Goal: Check status: Check status

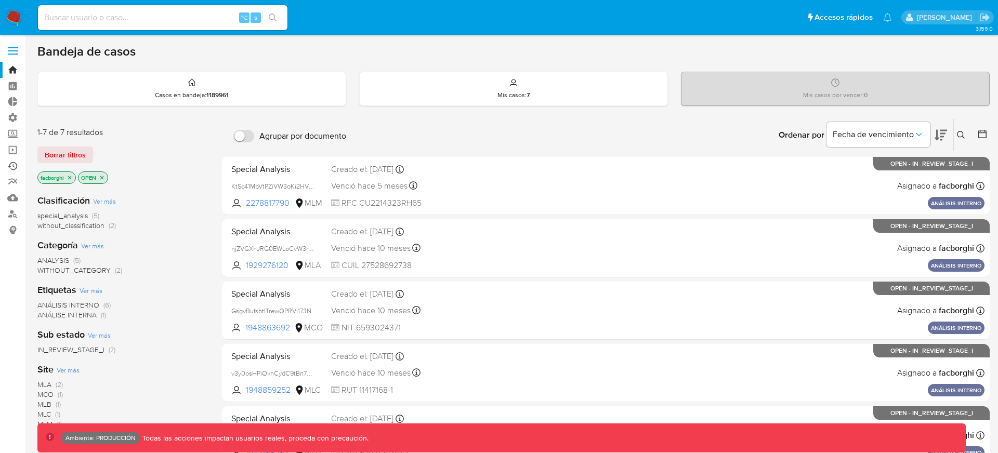
click at [8, 168] on link "Ejecuciones automáticas" at bounding box center [62, 166] width 124 height 16
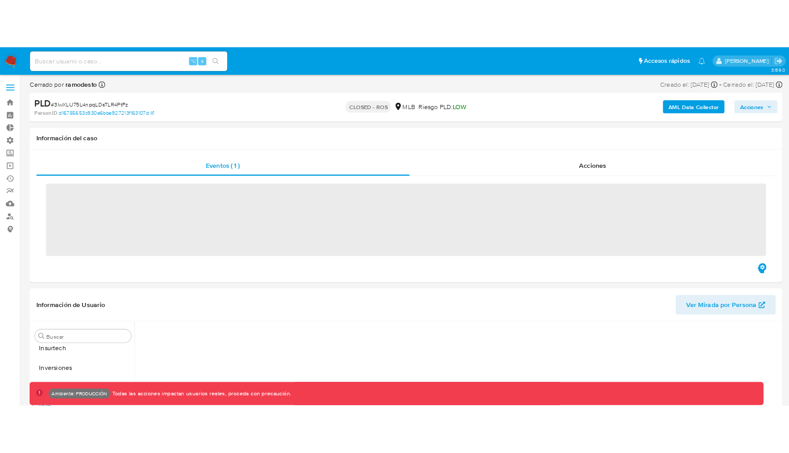
scroll to position [489, 0]
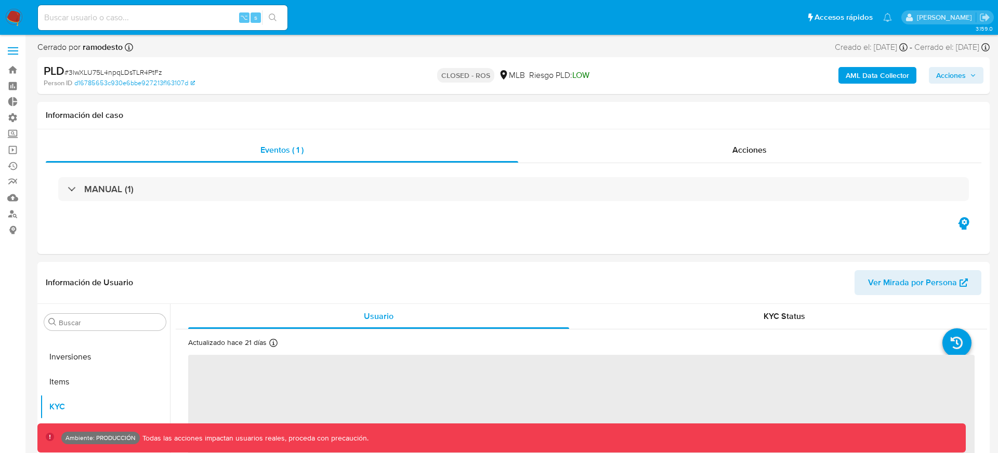
select select "10"
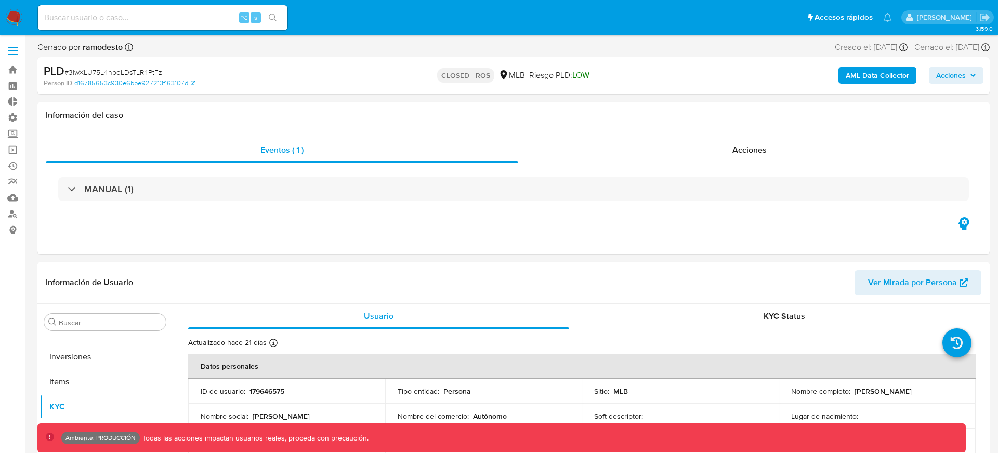
click at [859, 77] on b "AML Data Collector" at bounding box center [877, 75] width 63 height 17
click at [874, 78] on b "AML Data Collector" at bounding box center [877, 75] width 63 height 17
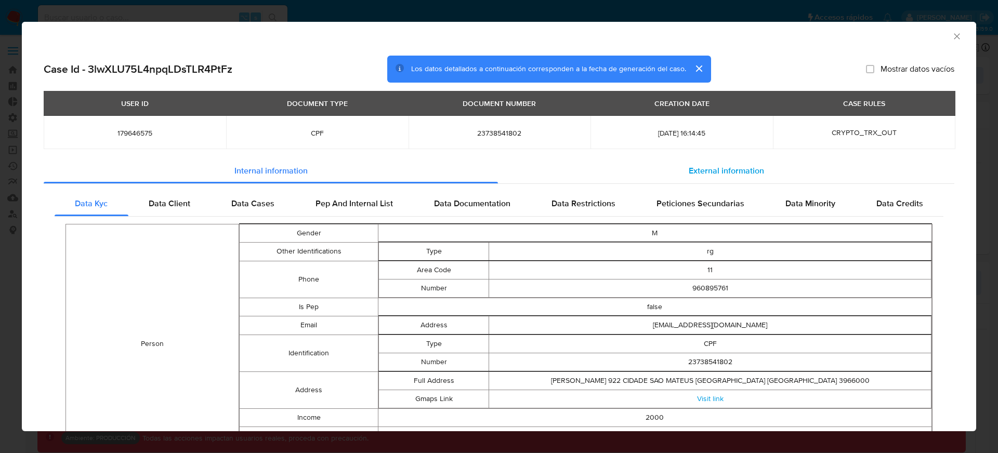
click at [703, 176] on div "External information" at bounding box center [726, 171] width 456 height 25
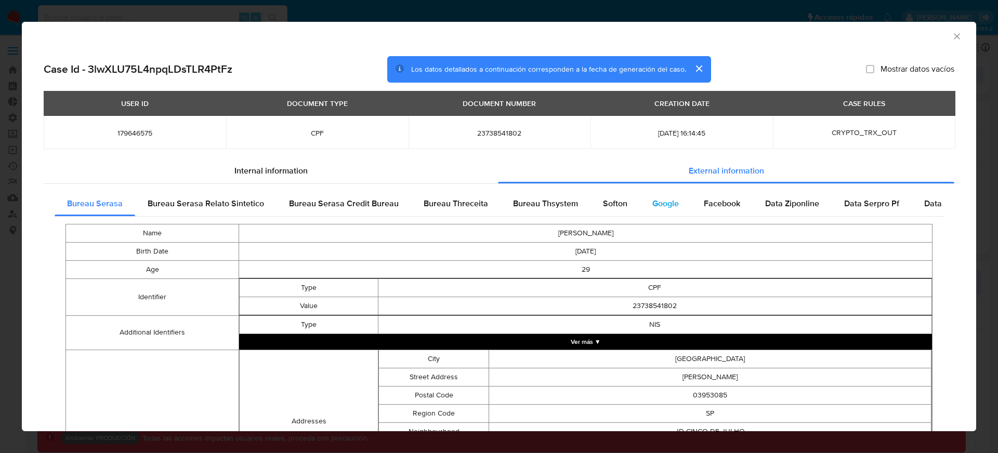
click at [652, 208] on span "Google" at bounding box center [665, 204] width 27 height 12
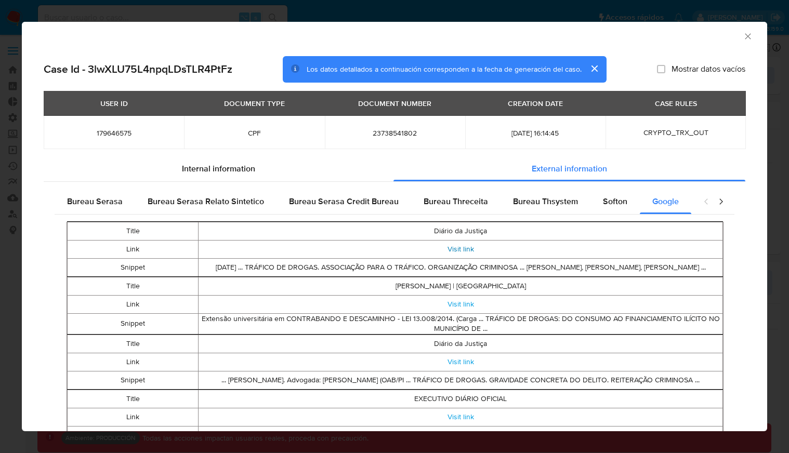
click at [468, 245] on link "Visit link" at bounding box center [461, 249] width 27 height 10
click at [466, 246] on link "Visit link" at bounding box center [461, 249] width 27 height 10
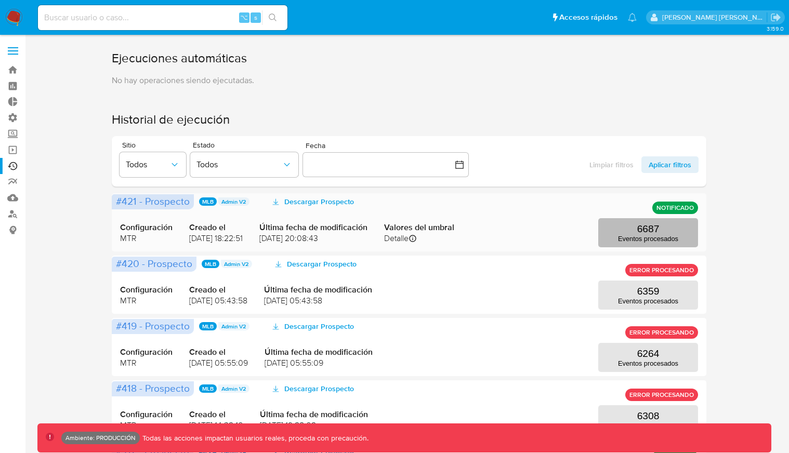
click at [624, 237] on p "Eventos procesados" at bounding box center [648, 239] width 60 height 8
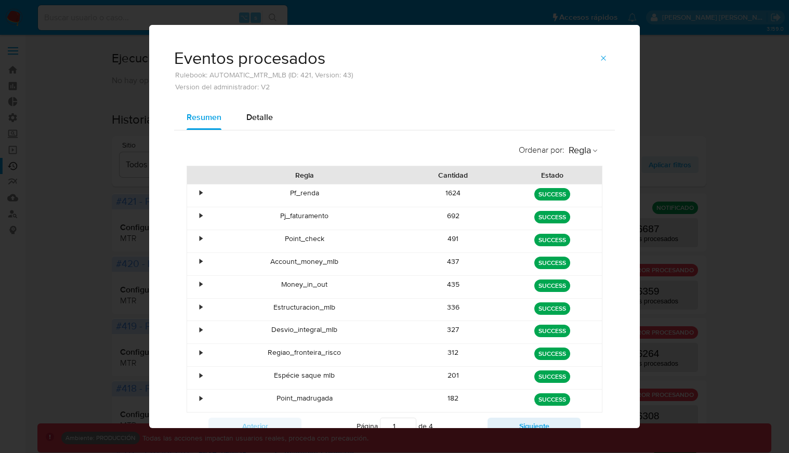
click at [278, 54] on h3 "Eventos procesados" at bounding box center [263, 58] width 179 height 17
drag, startPoint x: 337, startPoint y: 57, endPoint x: 168, endPoint y: 56, distance: 169.0
click at [168, 56] on div "Eventos procesados Rulebook: AUTOMATIC_MTR_MLB (ID: 421, Version: 43) Version d…" at bounding box center [394, 65] width 491 height 80
click at [418, 132] on div "Ordenar por : Regla Regla Cantidad Estado • Pf_renda 1624 green SUCCESS • Pj_fa…" at bounding box center [394, 289] width 441 height 318
click at [260, 113] on span "Detalle" at bounding box center [259, 117] width 27 height 12
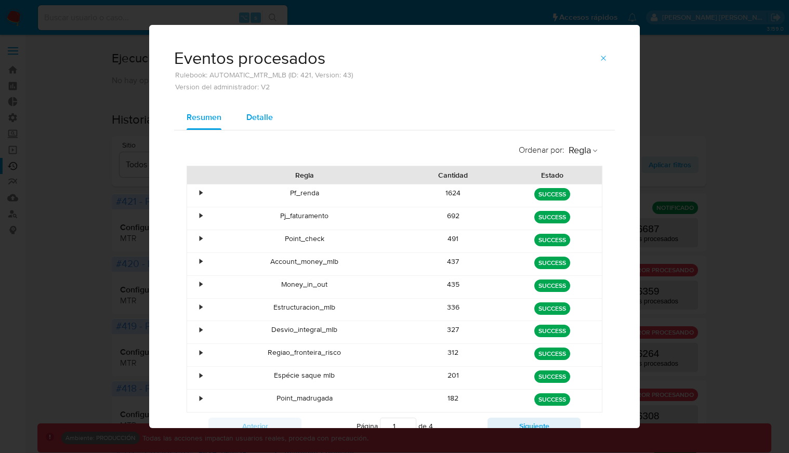
select select "10"
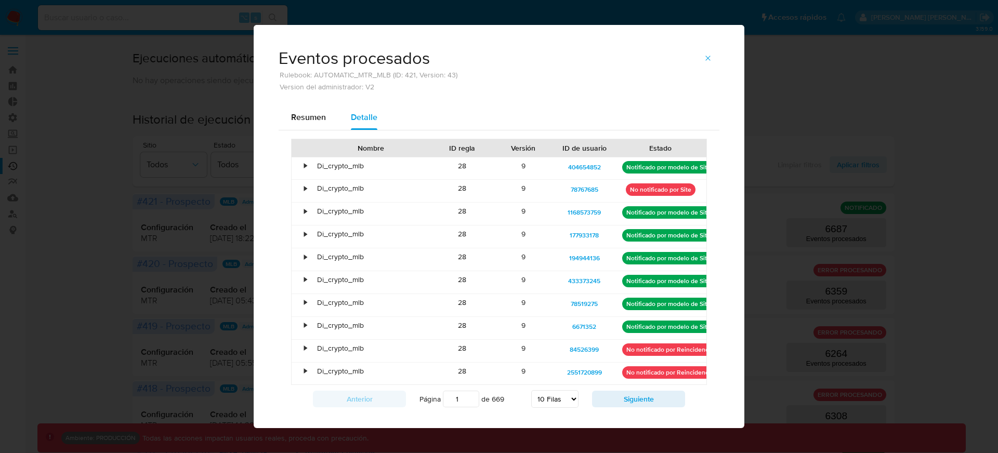
click at [712, 56] on button "button" at bounding box center [708, 58] width 23 height 17
